Goal: Information Seeking & Learning: Learn about a topic

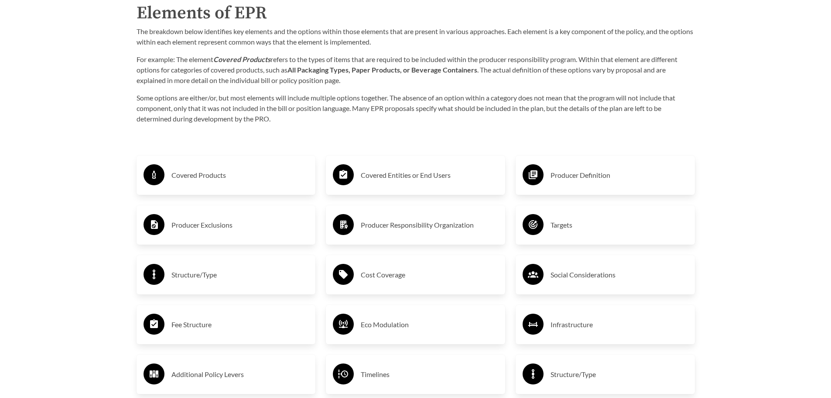
scroll to position [1440, 0]
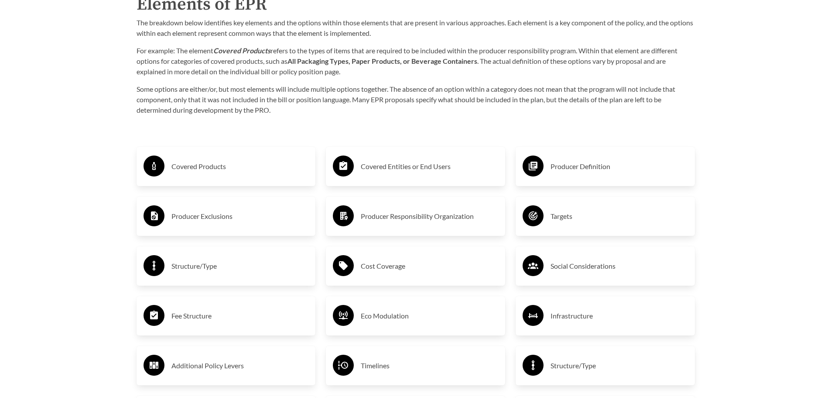
click at [283, 165] on h3 "Covered Products" at bounding box center [239, 166] width 137 height 14
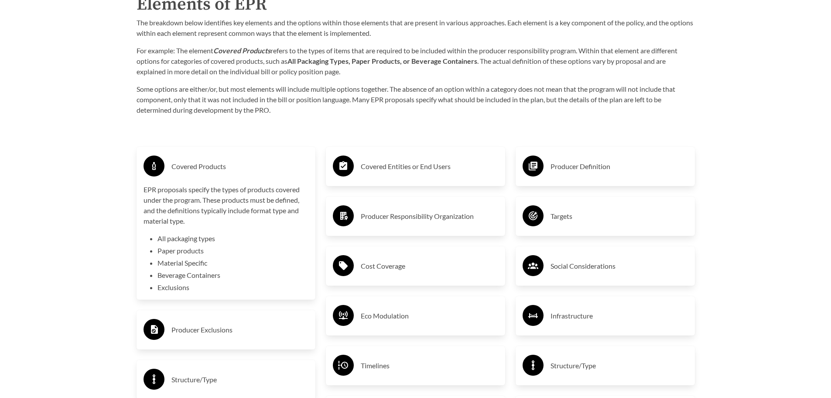
click at [167, 288] on li "Exclusions" at bounding box center [233, 287] width 151 height 10
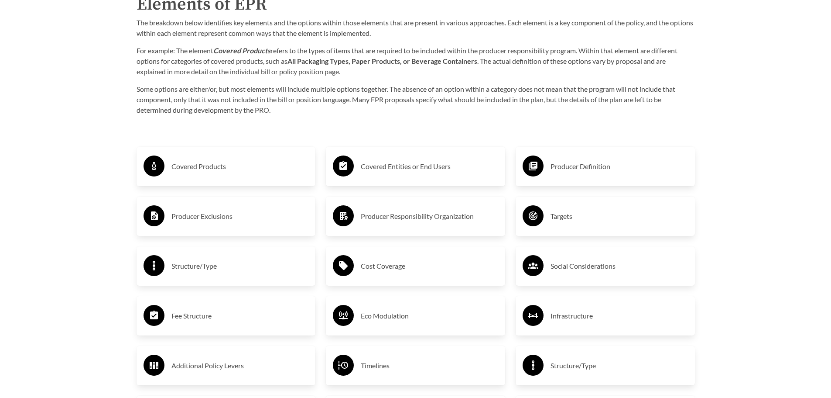
click at [236, 184] on div "Covered Products" at bounding box center [226, 166] width 179 height 39
click at [411, 173] on h3 "Covered Entities or End Users" at bounding box center [429, 166] width 137 height 14
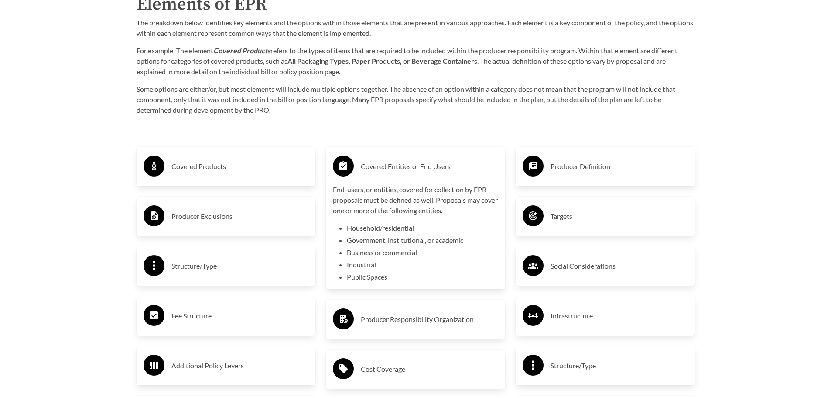
click at [411, 173] on h3 "Covered Entities or End Users" at bounding box center [429, 166] width 137 height 14
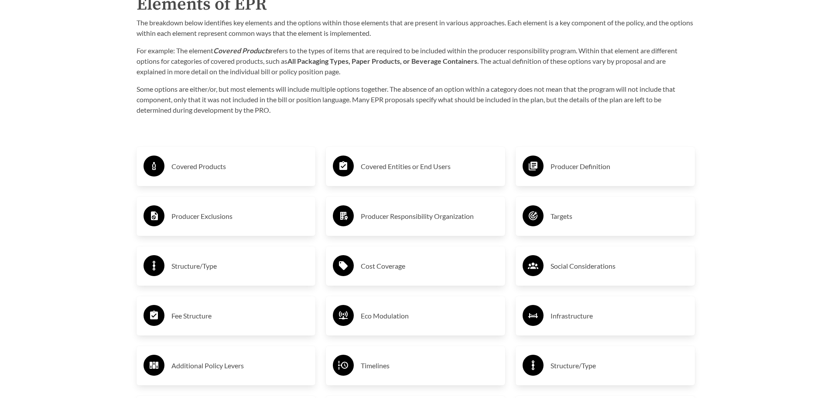
click at [542, 171] on circle at bounding box center [533, 165] width 21 height 21
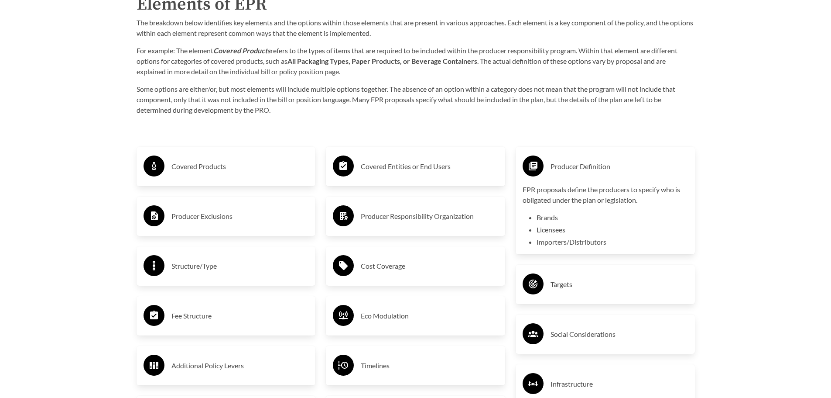
click at [535, 170] on icon at bounding box center [533, 165] width 9 height 9
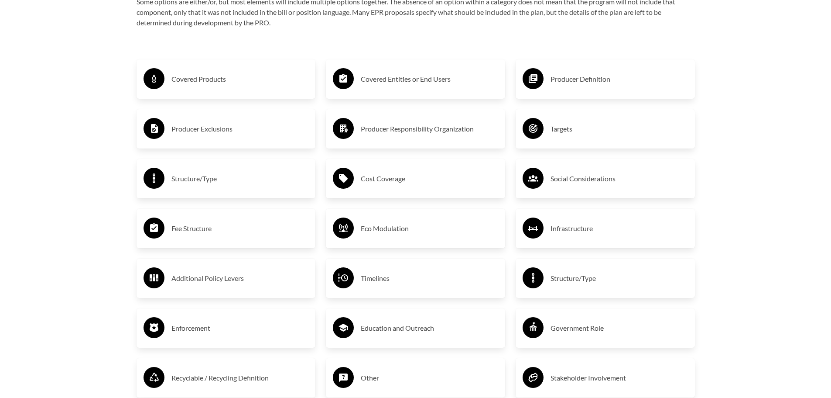
scroll to position [1571, 0]
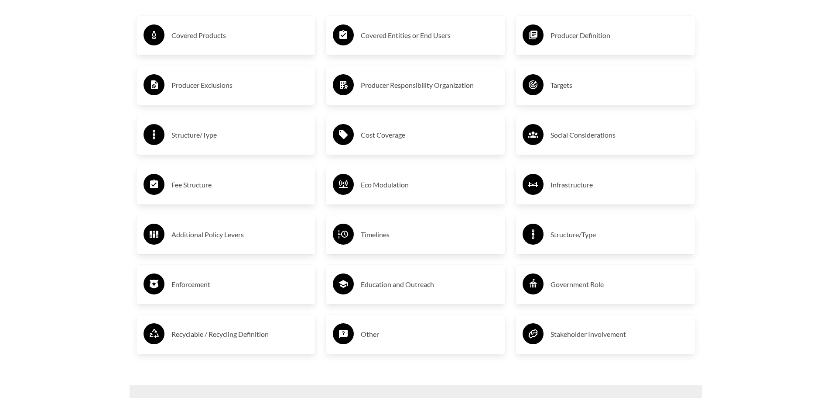
click at [391, 246] on div "Timelines" at bounding box center [415, 234] width 165 height 25
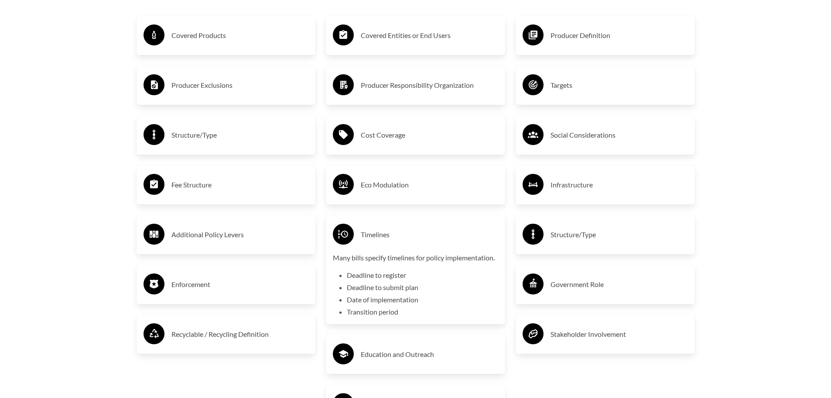
click at [391, 246] on div "Timelines" at bounding box center [415, 234] width 165 height 25
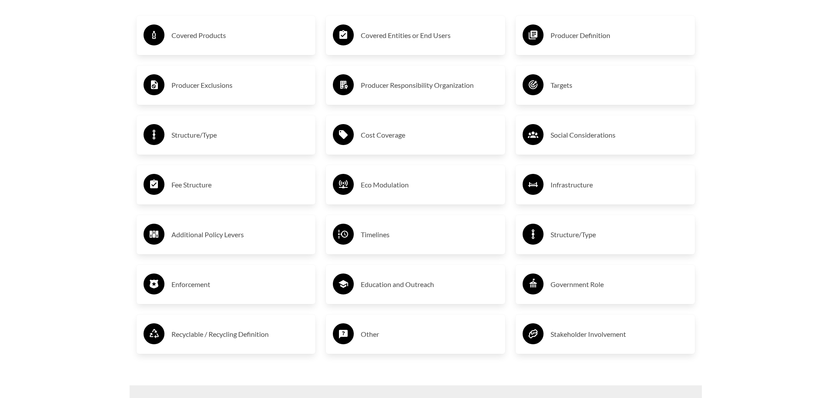
click at [391, 246] on div "Timelines" at bounding box center [415, 234] width 165 height 25
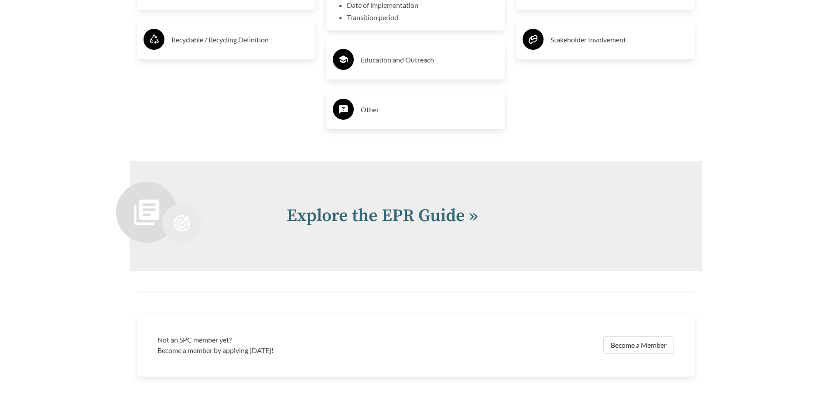
scroll to position [1821, 0]
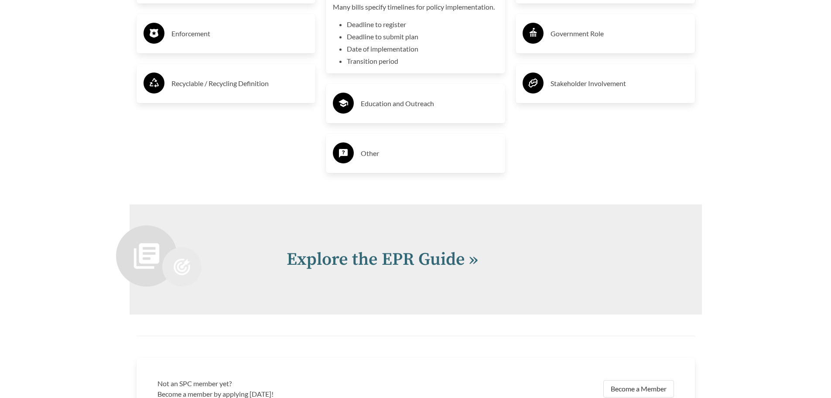
click at [385, 257] on link "Explore the EPR Guide »" at bounding box center [383, 259] width 192 height 22
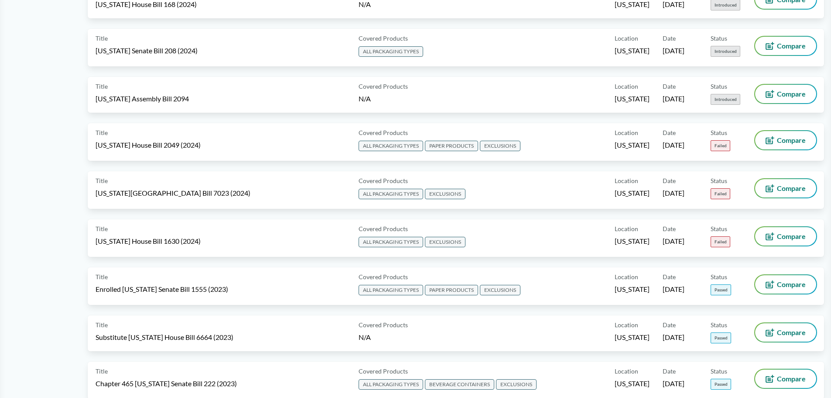
scroll to position [1658, 0]
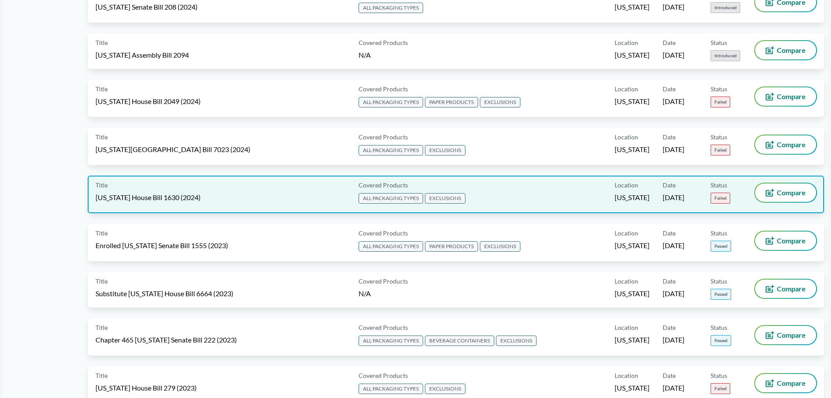
click at [256, 204] on div "Title [US_STATE] House Bill 1630 (2024)" at bounding box center [226, 194] width 260 height 22
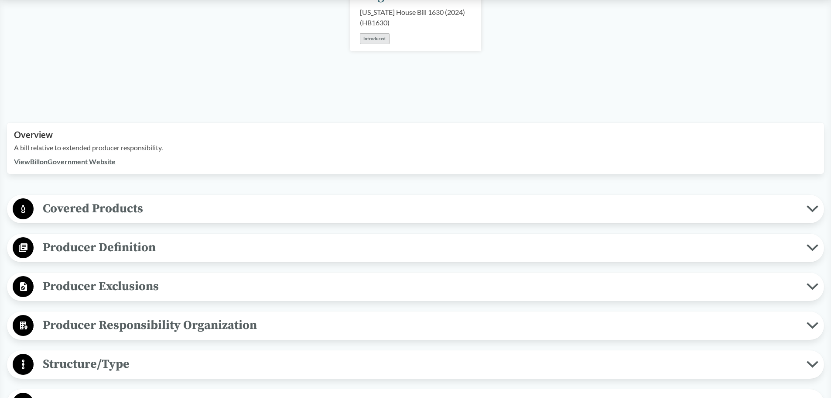
scroll to position [175, 0]
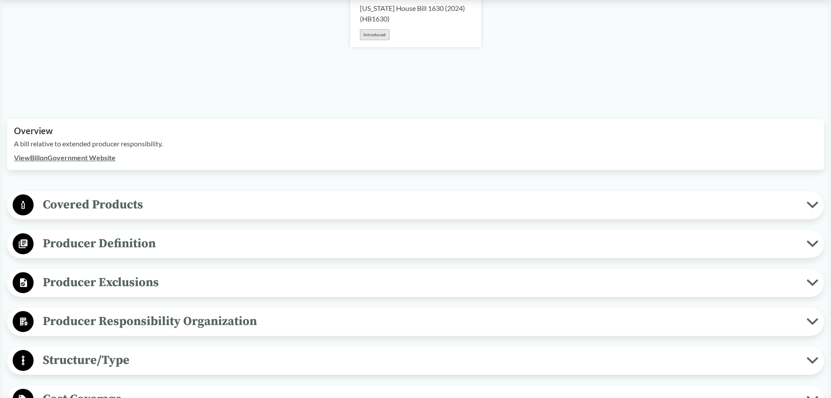
click at [246, 206] on span "Covered Products" at bounding box center [420, 205] width 773 height 20
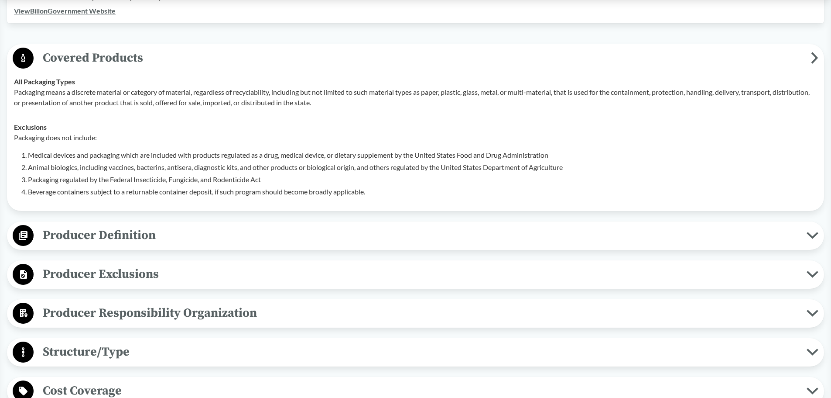
scroll to position [349, 0]
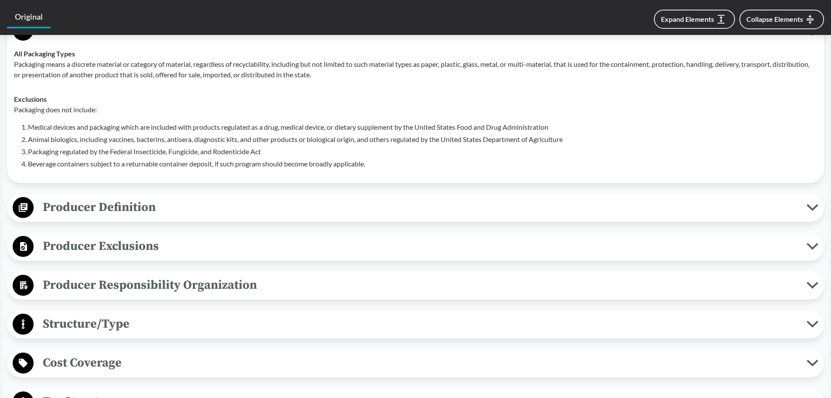
click at [237, 196] on button "Producer Definition" at bounding box center [415, 207] width 811 height 22
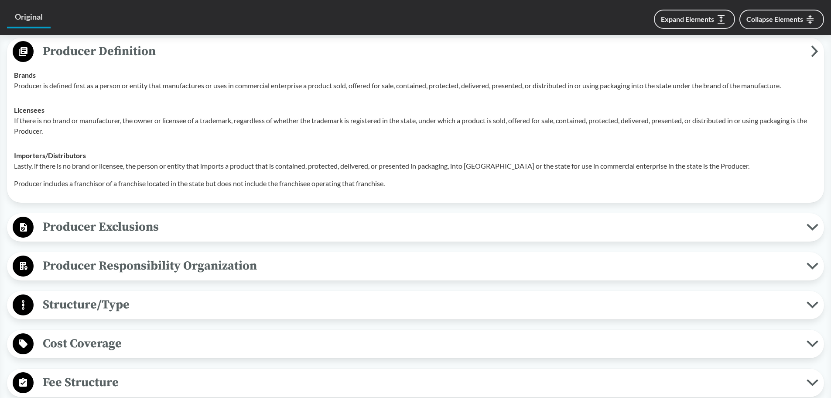
scroll to position [524, 0]
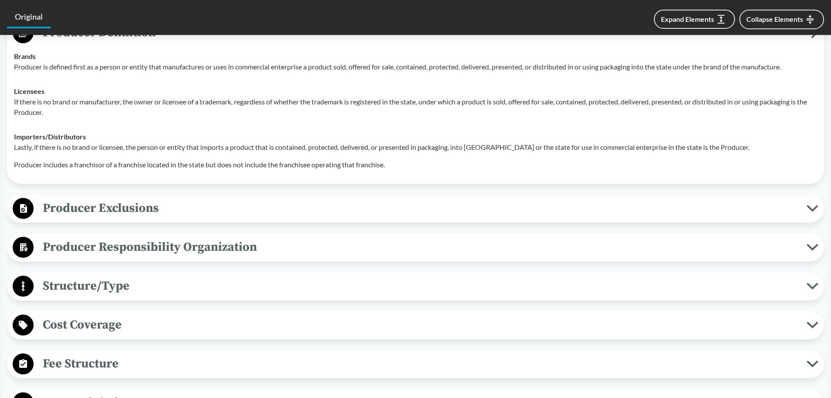
click at [161, 250] on span "Producer Responsibility Organization" at bounding box center [420, 247] width 773 height 20
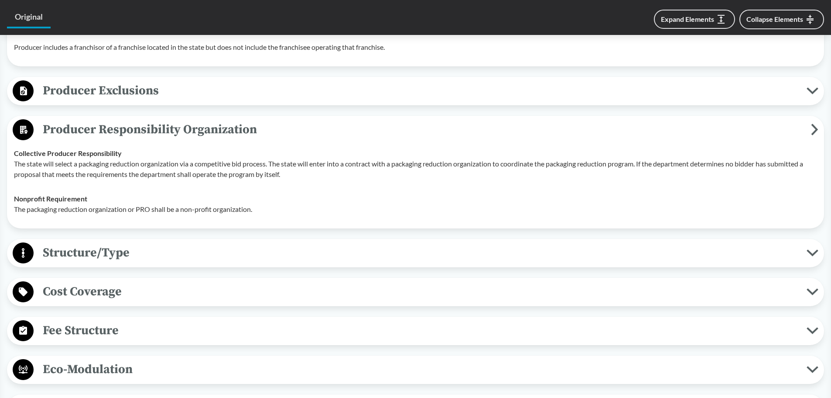
scroll to position [655, 0]
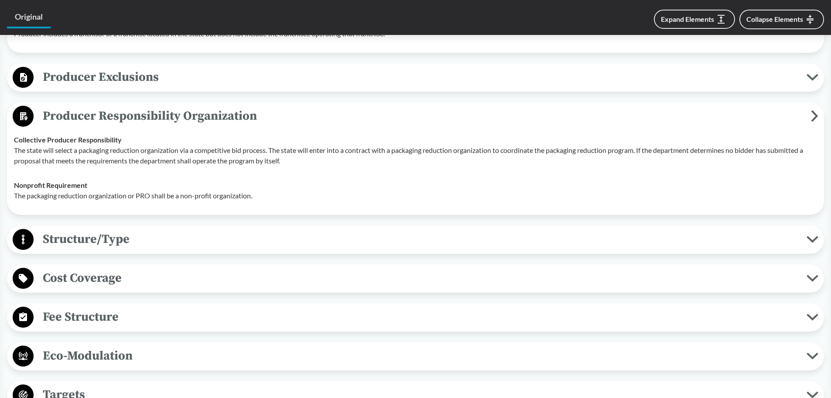
click at [149, 271] on span "Cost Coverage" at bounding box center [420, 278] width 773 height 20
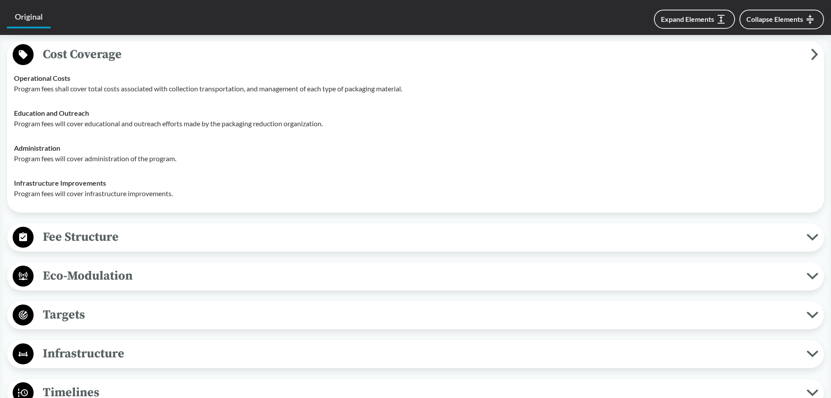
scroll to position [916, 0]
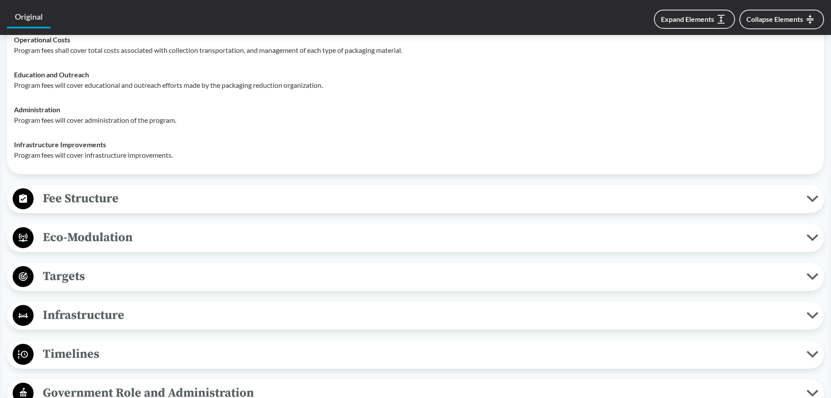
click at [165, 208] on span "Fee Structure" at bounding box center [420, 199] width 773 height 20
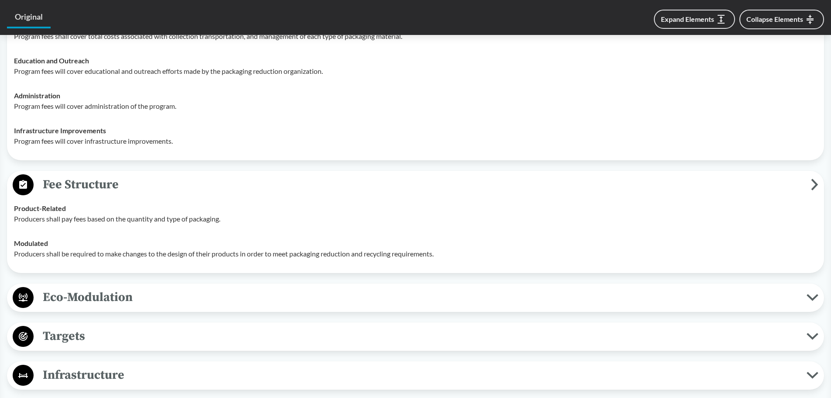
scroll to position [1004, 0]
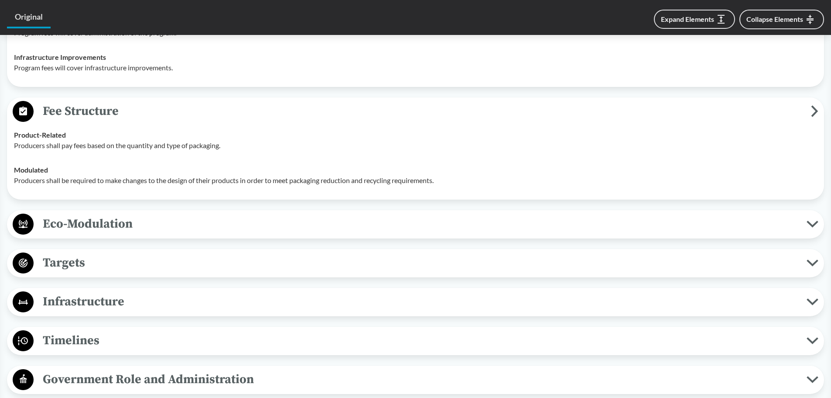
click at [215, 230] on span "Eco-Modulation" at bounding box center [420, 224] width 773 height 20
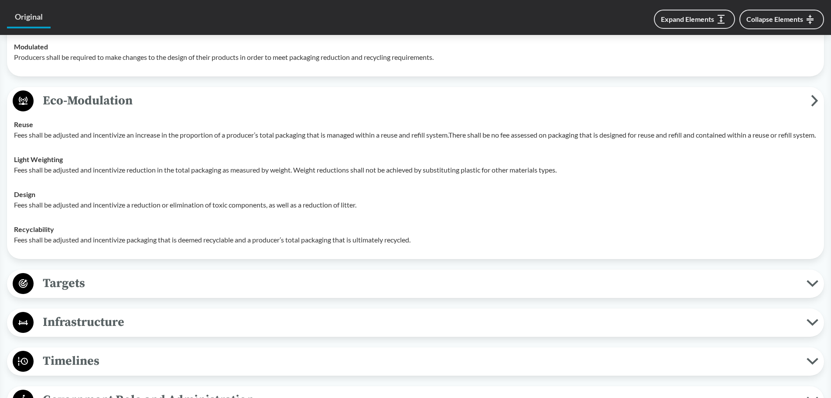
scroll to position [1134, 0]
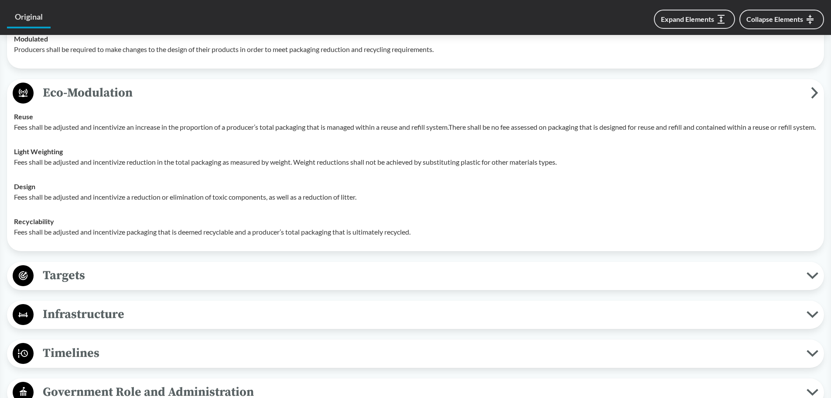
click at [195, 280] on span "Targets" at bounding box center [420, 275] width 773 height 20
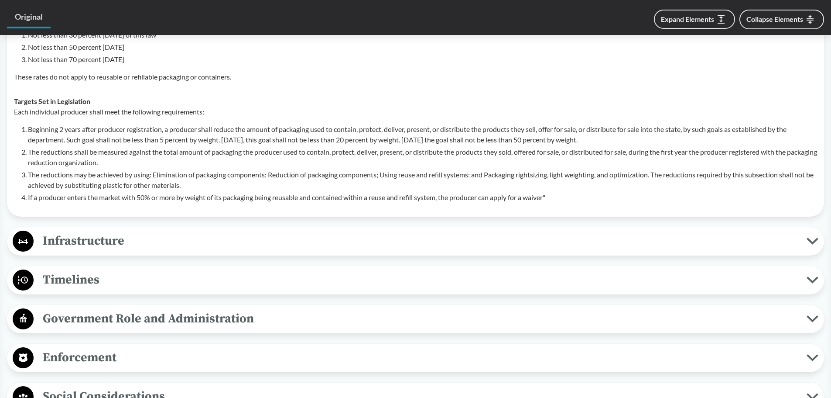
scroll to position [1440, 0]
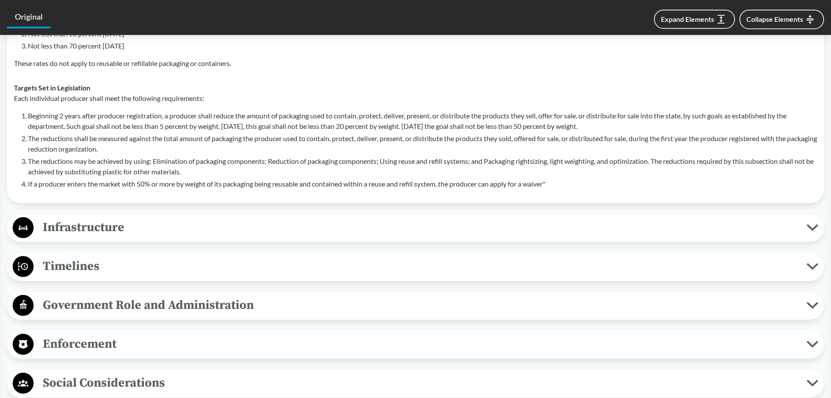
click at [189, 274] on span "Timelines" at bounding box center [420, 266] width 773 height 20
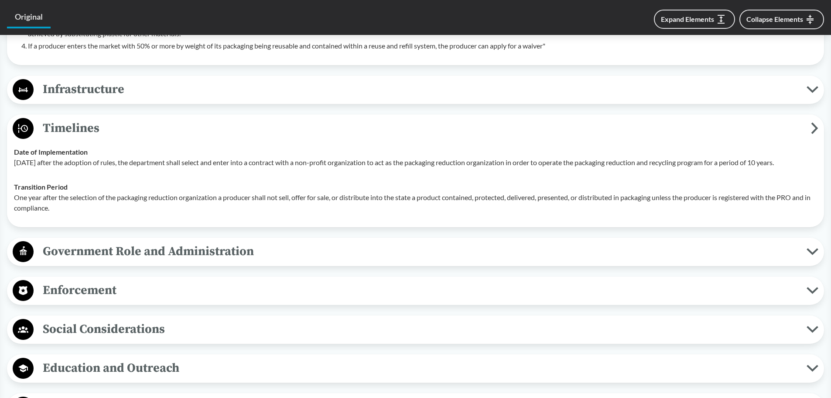
scroll to position [1658, 0]
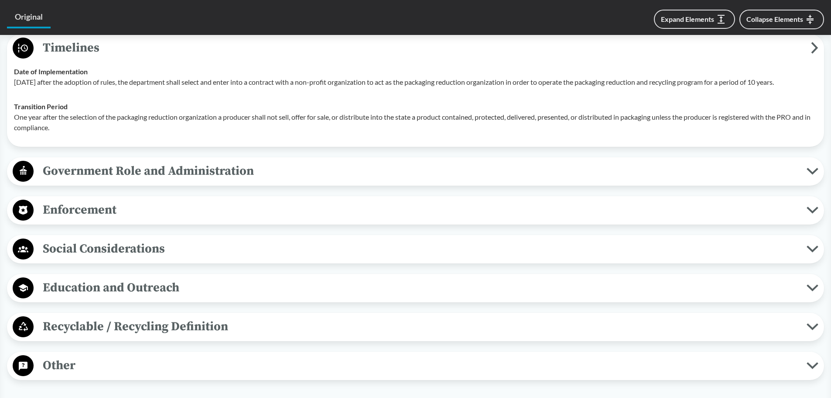
click at [227, 181] on span "Government Role and Administration" at bounding box center [420, 171] width 773 height 20
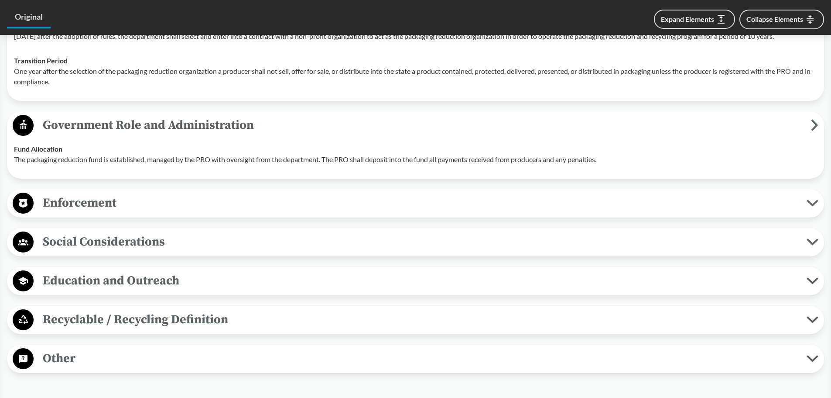
scroll to position [1745, 0]
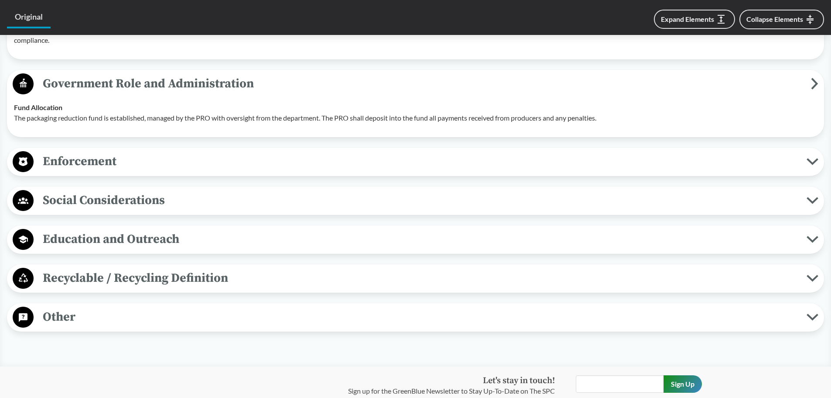
click at [215, 176] on div "Enforcement Reporting Requirements Annually, the packaging reduction organizati…" at bounding box center [415, 161] width 817 height 28
click at [223, 171] on span "Enforcement" at bounding box center [420, 161] width 773 height 20
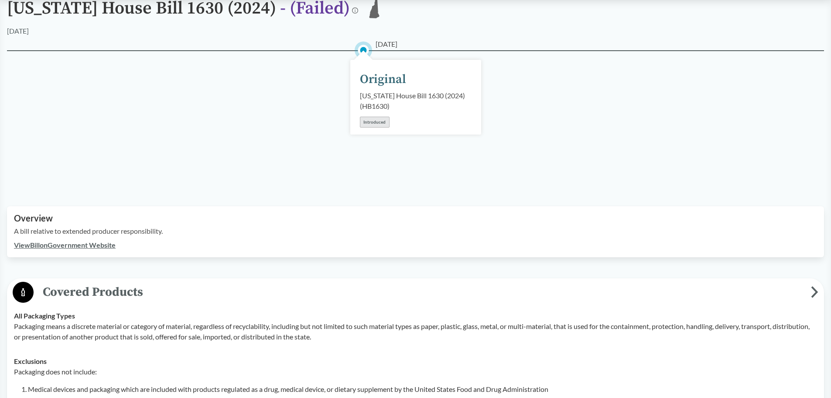
scroll to position [0, 0]
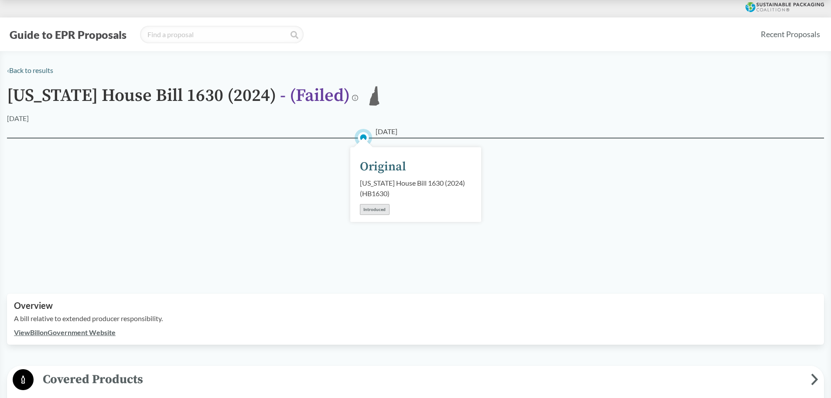
click at [333, 98] on span "- ( Failed )" at bounding box center [315, 96] width 70 height 22
click at [36, 69] on link "‹ Back to results" at bounding box center [30, 70] width 46 height 8
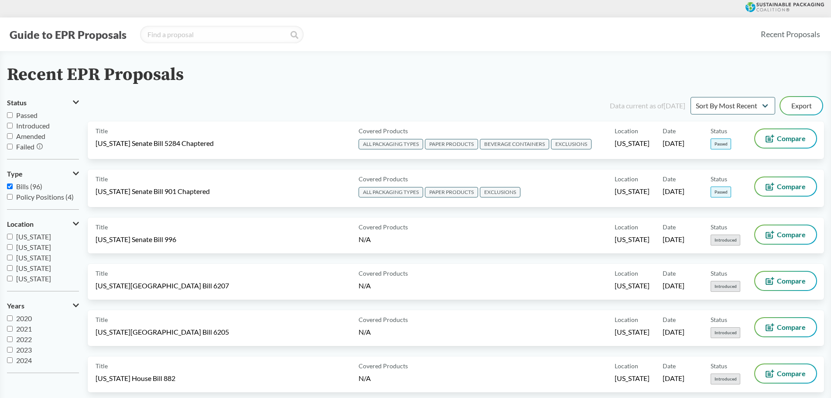
click at [20, 110] on label "Passed" at bounding box center [43, 115] width 72 height 10
click at [13, 112] on input "Passed" at bounding box center [10, 115] width 6 height 6
checkbox input "true"
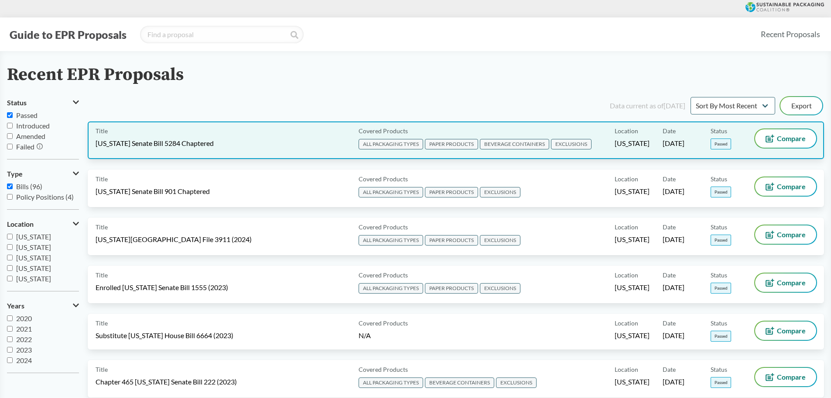
click at [270, 148] on div "Title [US_STATE] Senate Bill 5284 Chaptered" at bounding box center [226, 140] width 260 height 22
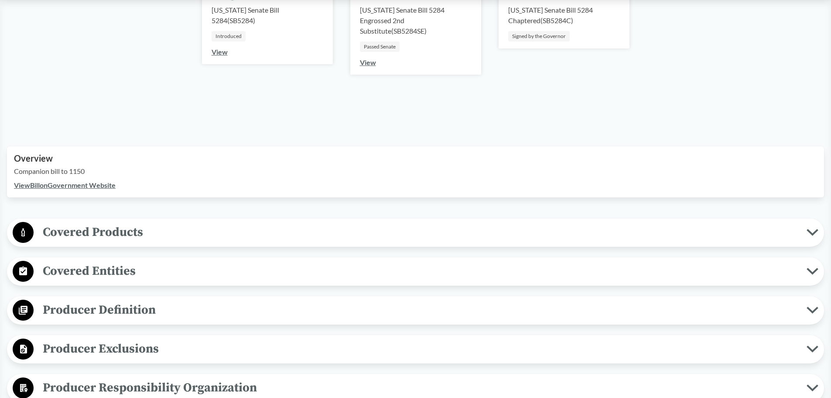
scroll to position [175, 0]
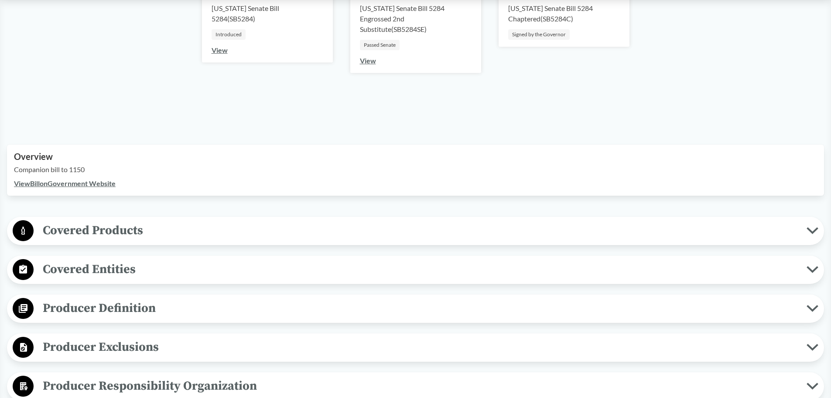
click at [273, 277] on span "Covered Entities" at bounding box center [420, 269] width 773 height 20
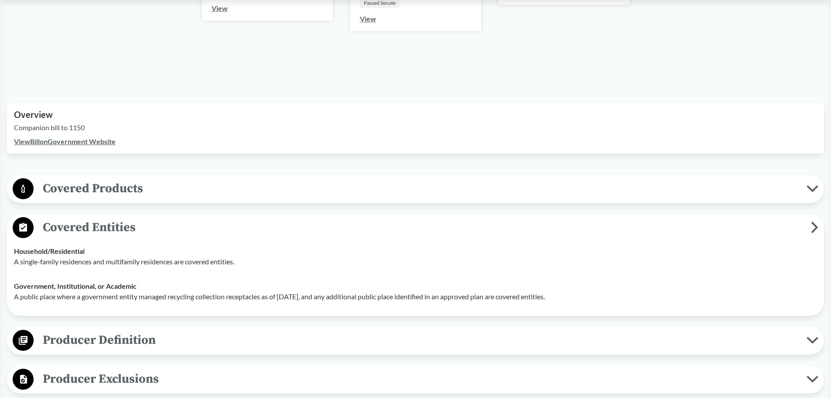
scroll to position [262, 0]
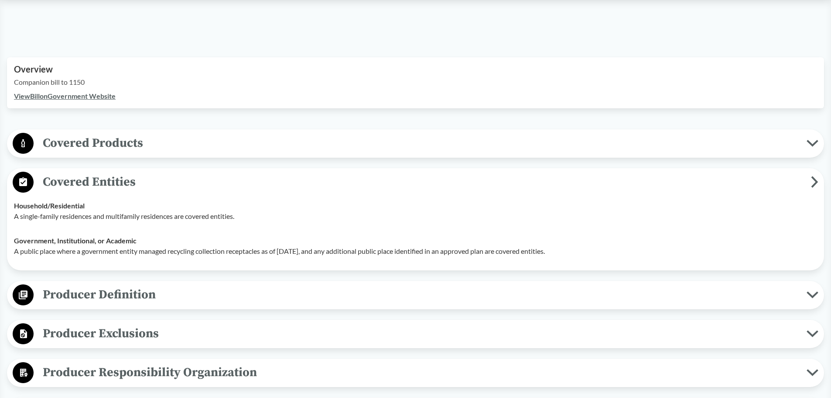
click at [309, 187] on span "Covered Entities" at bounding box center [423, 182] width 778 height 20
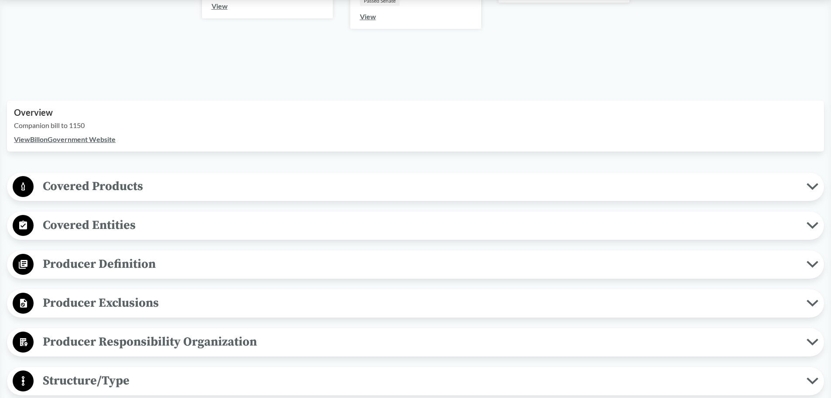
scroll to position [218, 0]
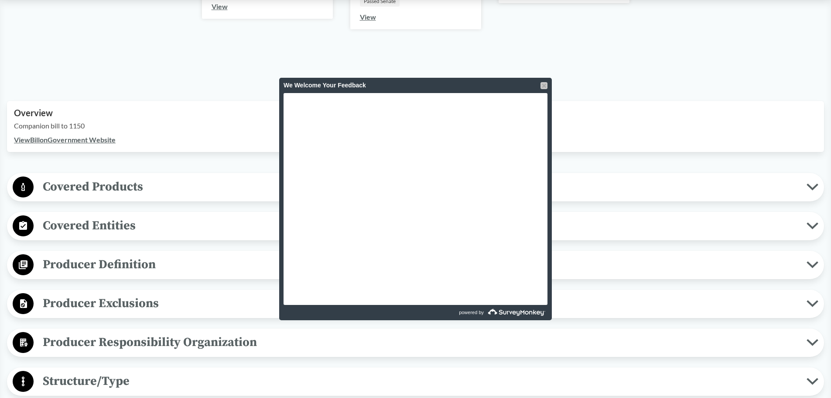
click at [541, 85] on div at bounding box center [544, 85] width 7 height 7
